Goal: Transaction & Acquisition: Download file/media

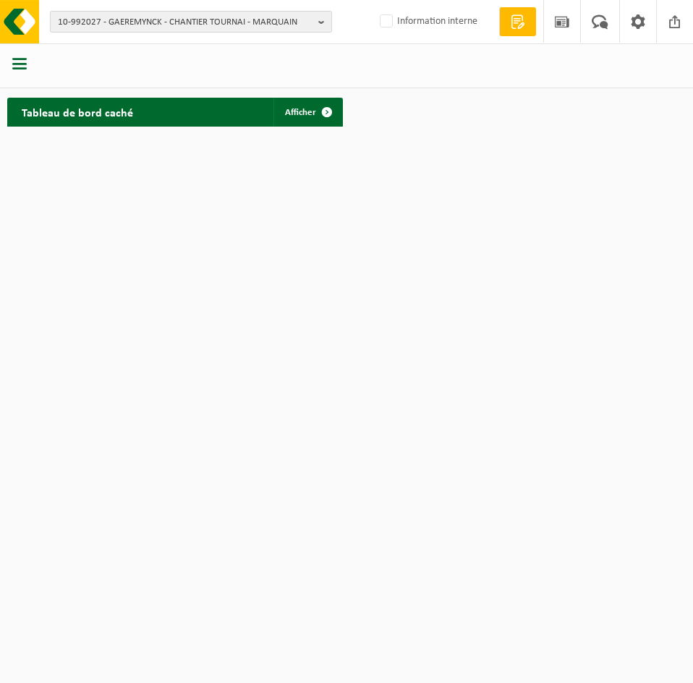
click at [142, 27] on span "10-992027 - GAEREMYNCK - CHANTIER TOURNAI - MARQUAIN" at bounding box center [185, 23] width 255 height 22
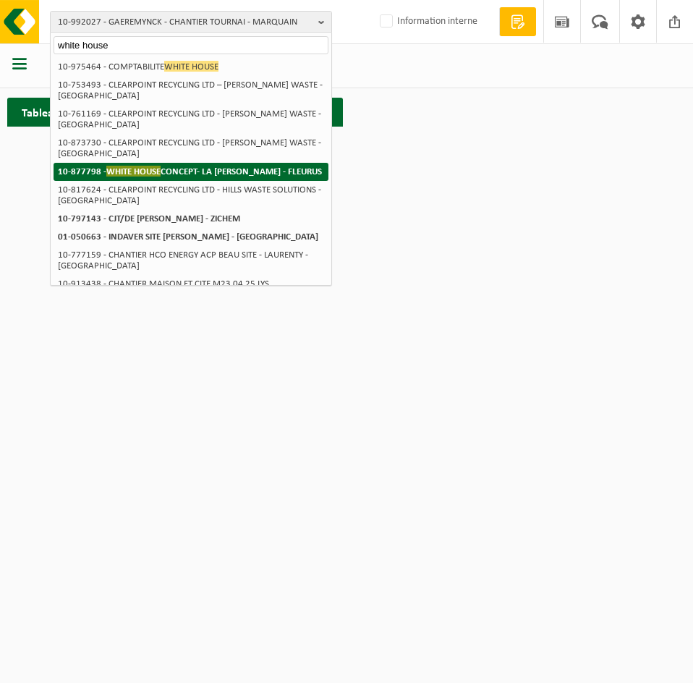
type input "white house"
click at [203, 171] on strong "10-877798 - WHITE HOUSE CONCEPT- LA VILLA BLANCHE - FLEURUS" at bounding box center [190, 171] width 264 height 11
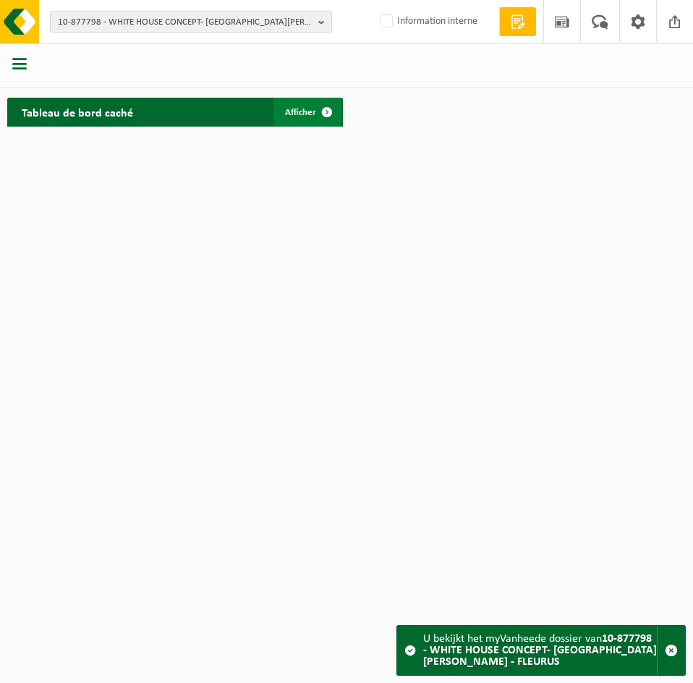
click at [306, 115] on span "Afficher" at bounding box center [300, 112] width 31 height 9
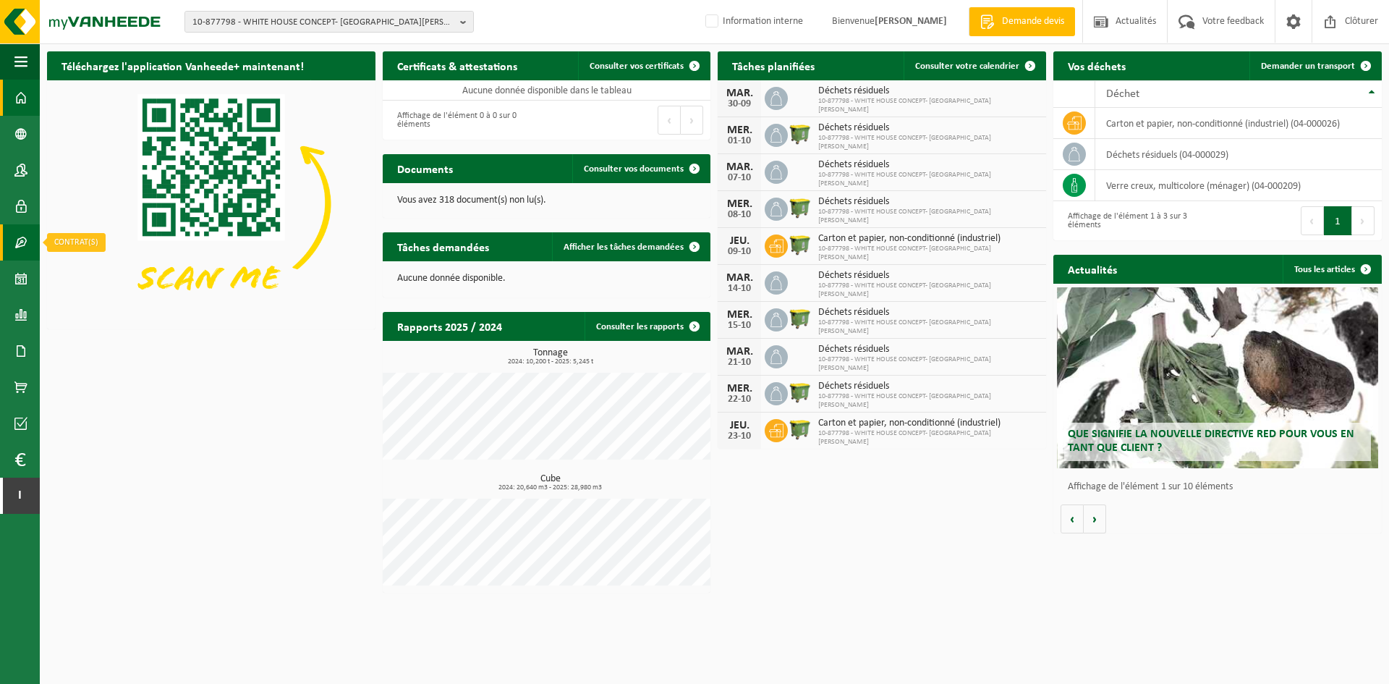
click at [22, 242] on span at bounding box center [20, 242] width 13 height 36
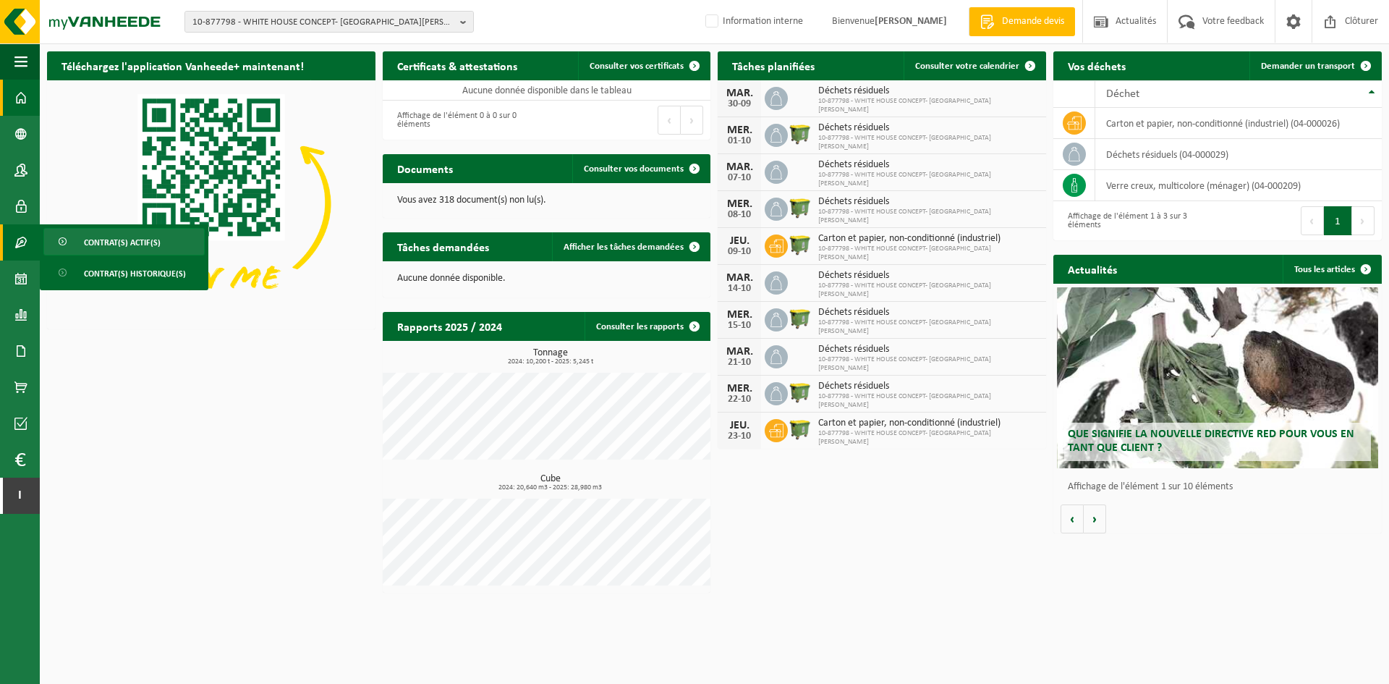
click at [119, 243] on span "Contrat(s) actif(s)" at bounding box center [122, 242] width 77 height 27
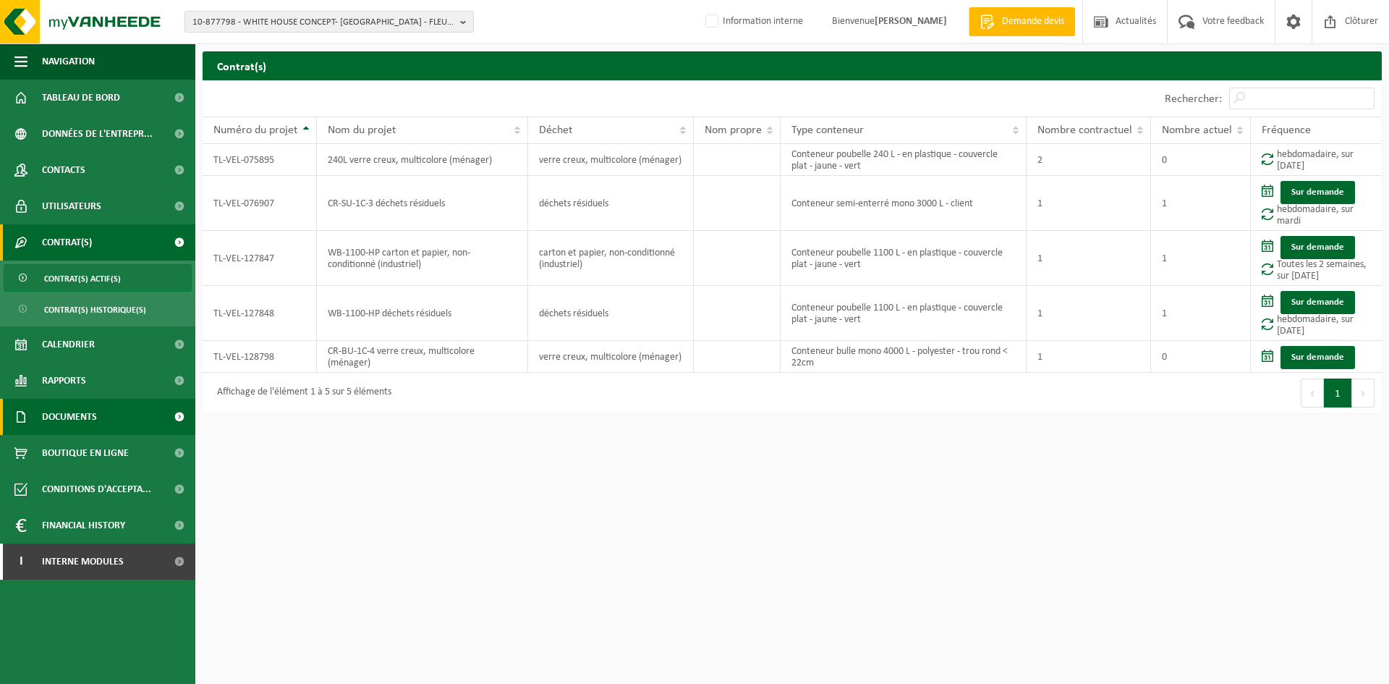
click at [73, 424] on span "Documents" at bounding box center [69, 417] width 55 height 36
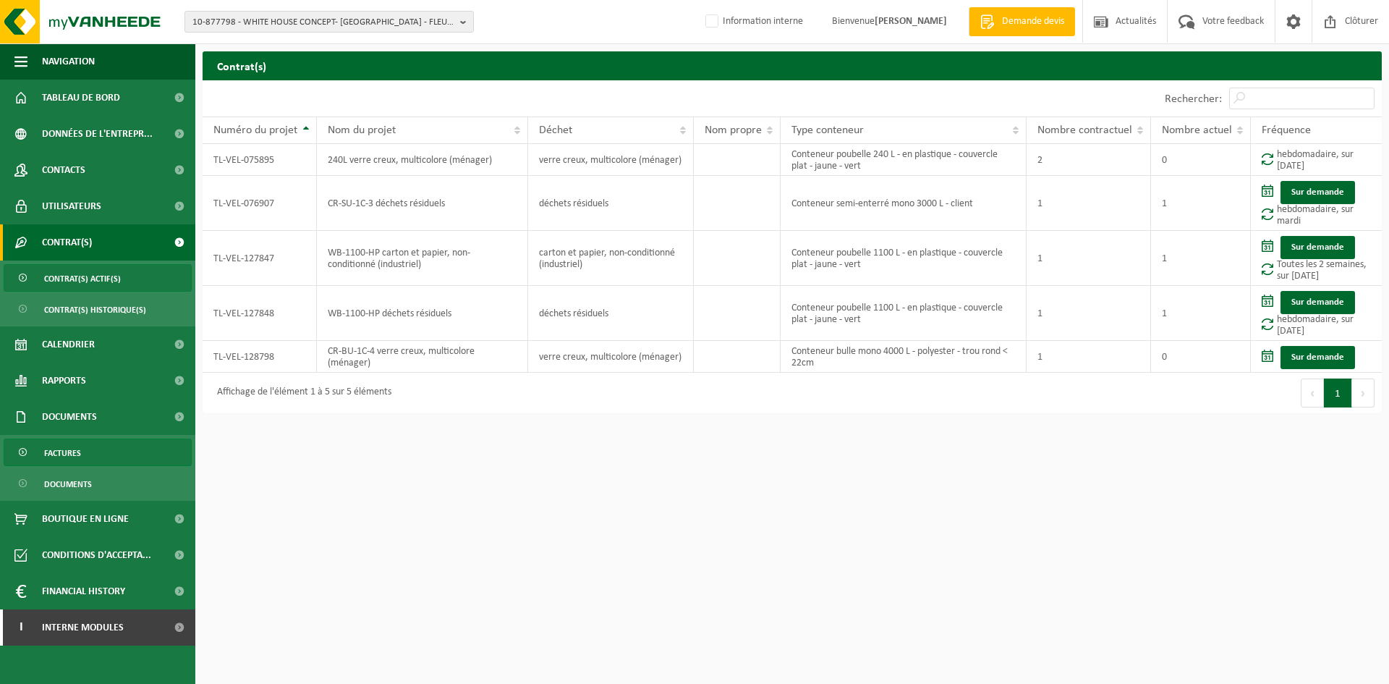
click at [107, 447] on link "Factures" at bounding box center [98, 451] width 188 height 27
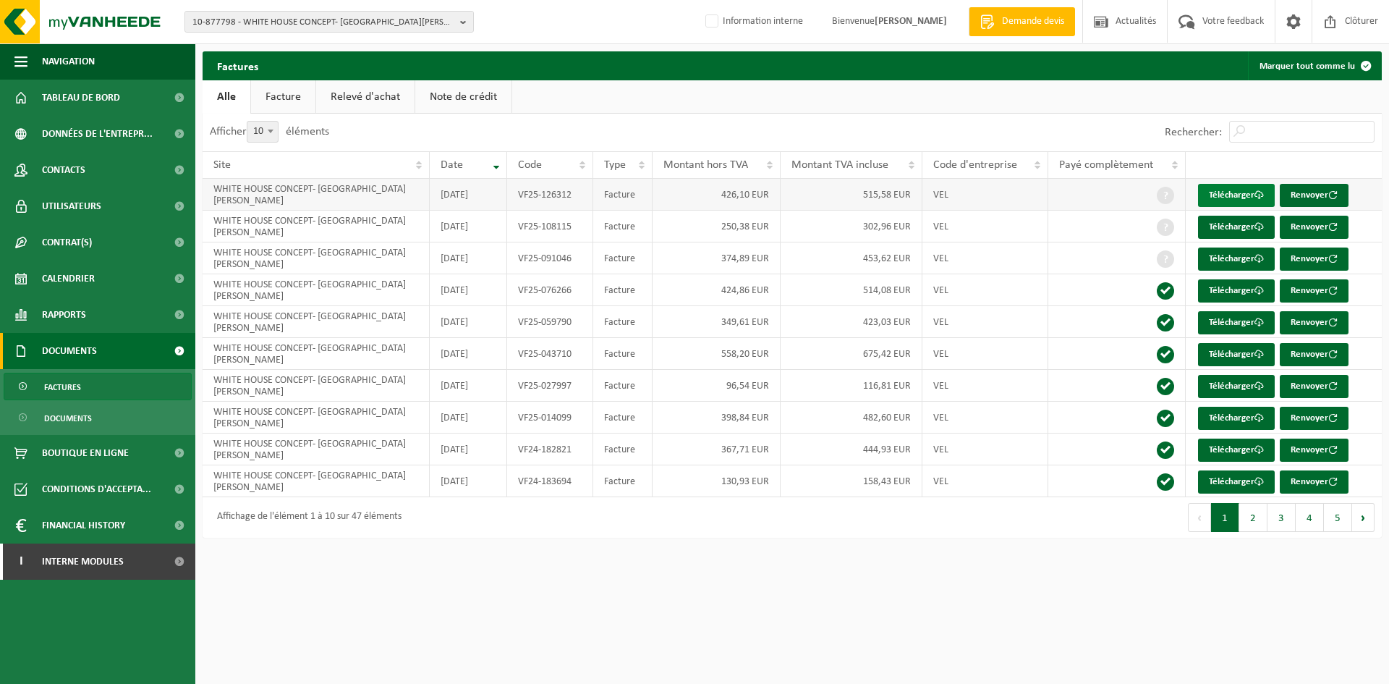
click at [1233, 192] on link "Télécharger" at bounding box center [1236, 195] width 77 height 23
click at [1239, 292] on link "Télécharger" at bounding box center [1236, 290] width 77 height 23
